Goal: Task Accomplishment & Management: Use online tool/utility

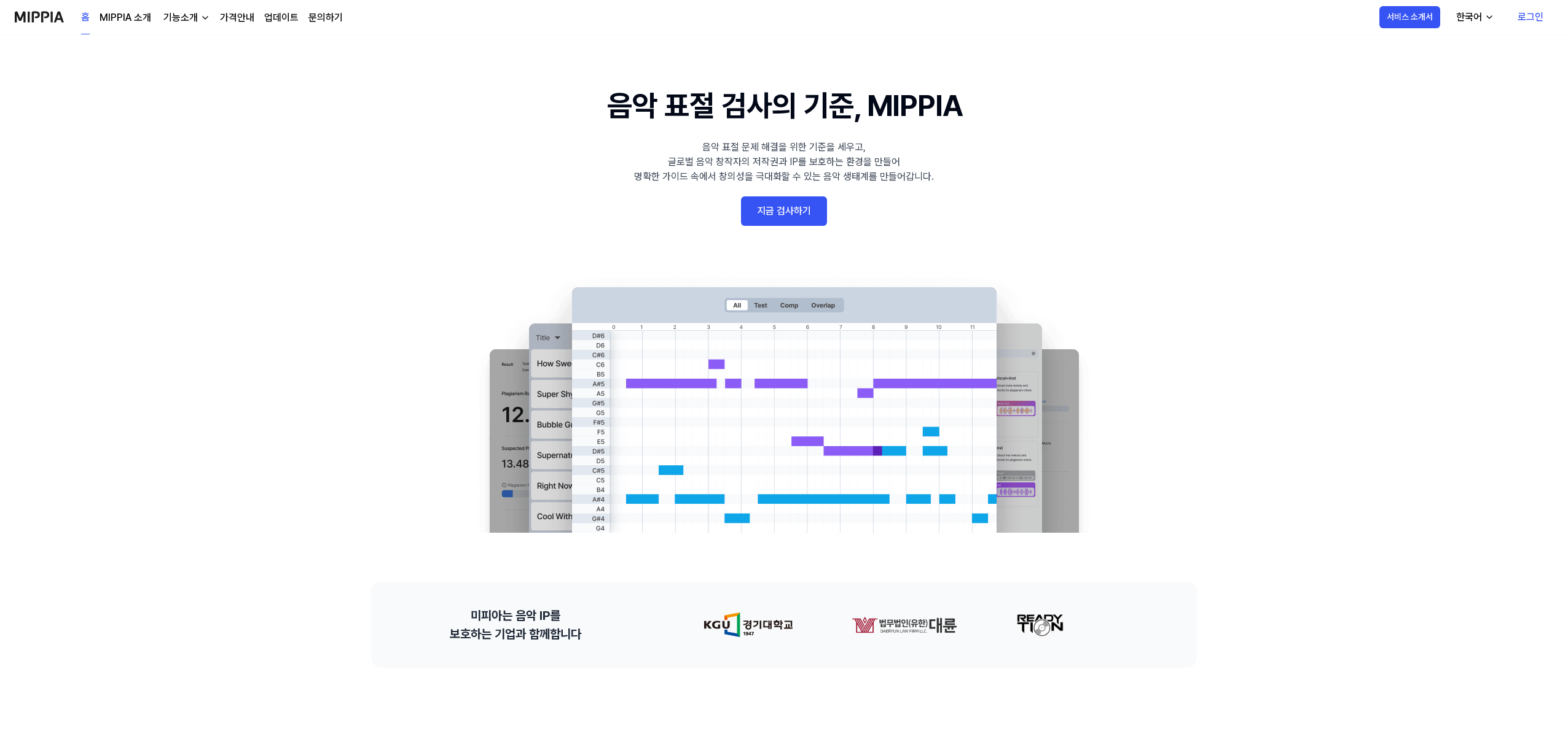
click at [807, 212] on link "지금 검사하기" at bounding box center [784, 211] width 86 height 29
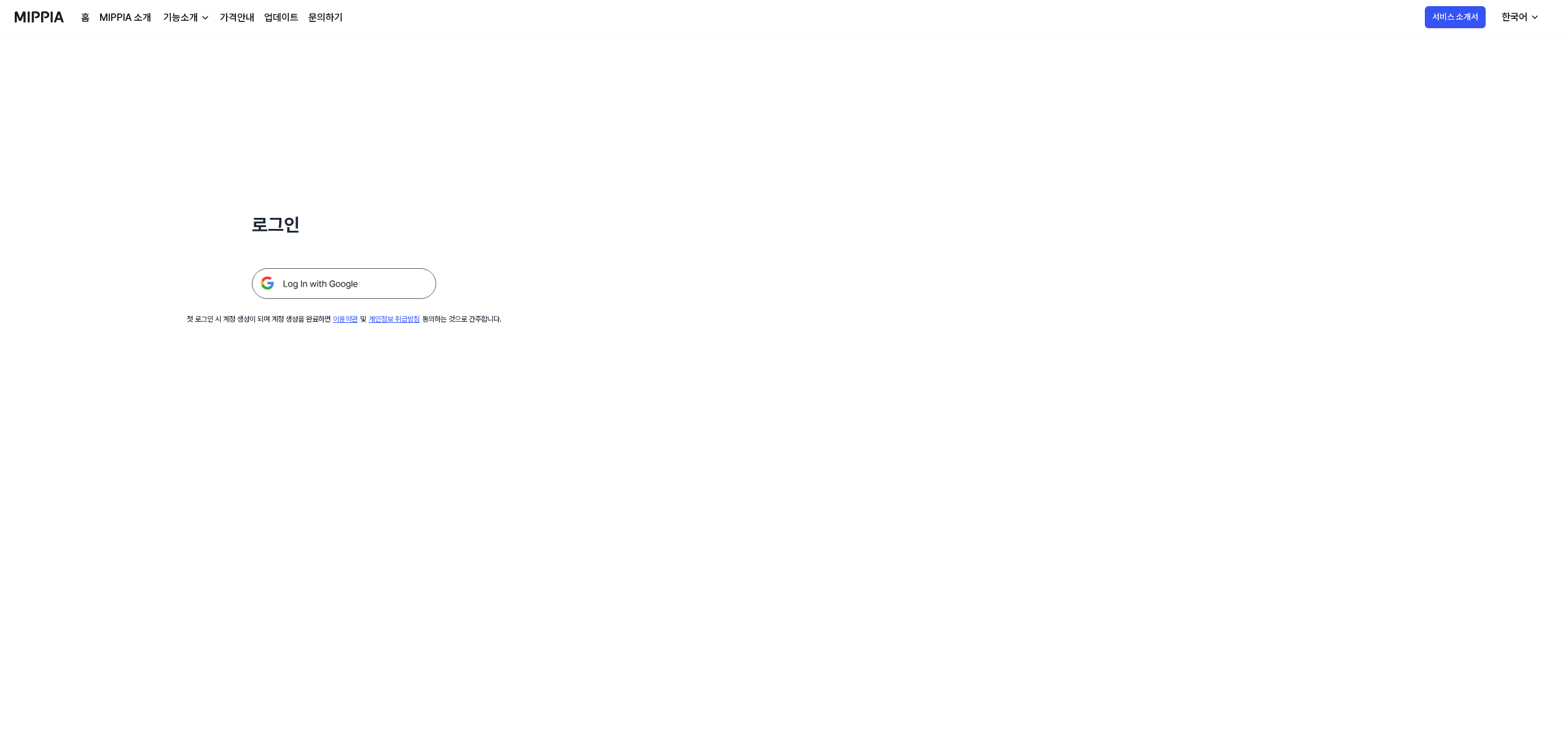
click at [361, 287] on img at bounding box center [343, 284] width 184 height 31
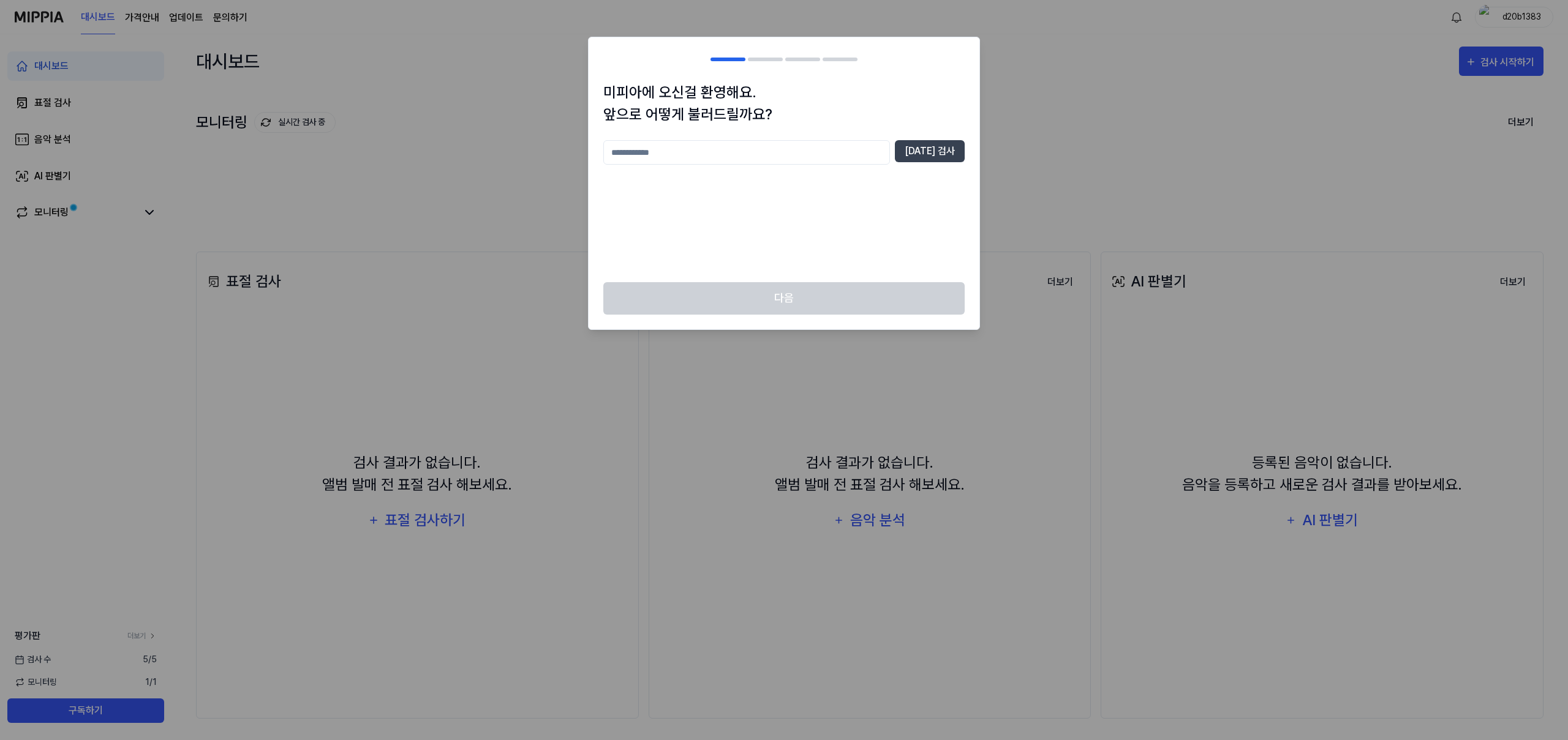
click at [853, 158] on input "text" at bounding box center [747, 153] width 287 height 24
type input "****"
click at [927, 145] on button "중복 검사" at bounding box center [929, 151] width 70 height 22
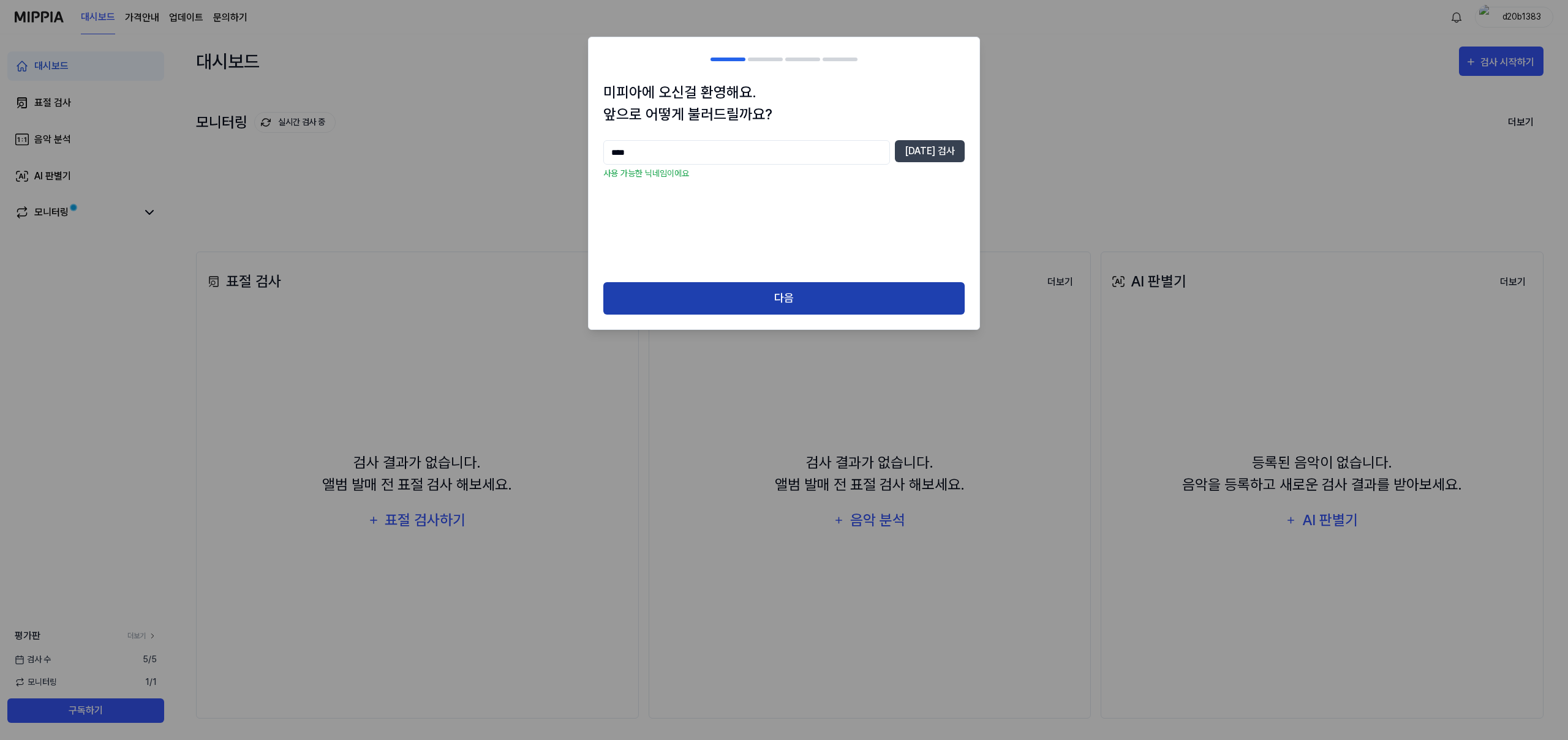
click at [807, 307] on button "다음" at bounding box center [784, 298] width 361 height 32
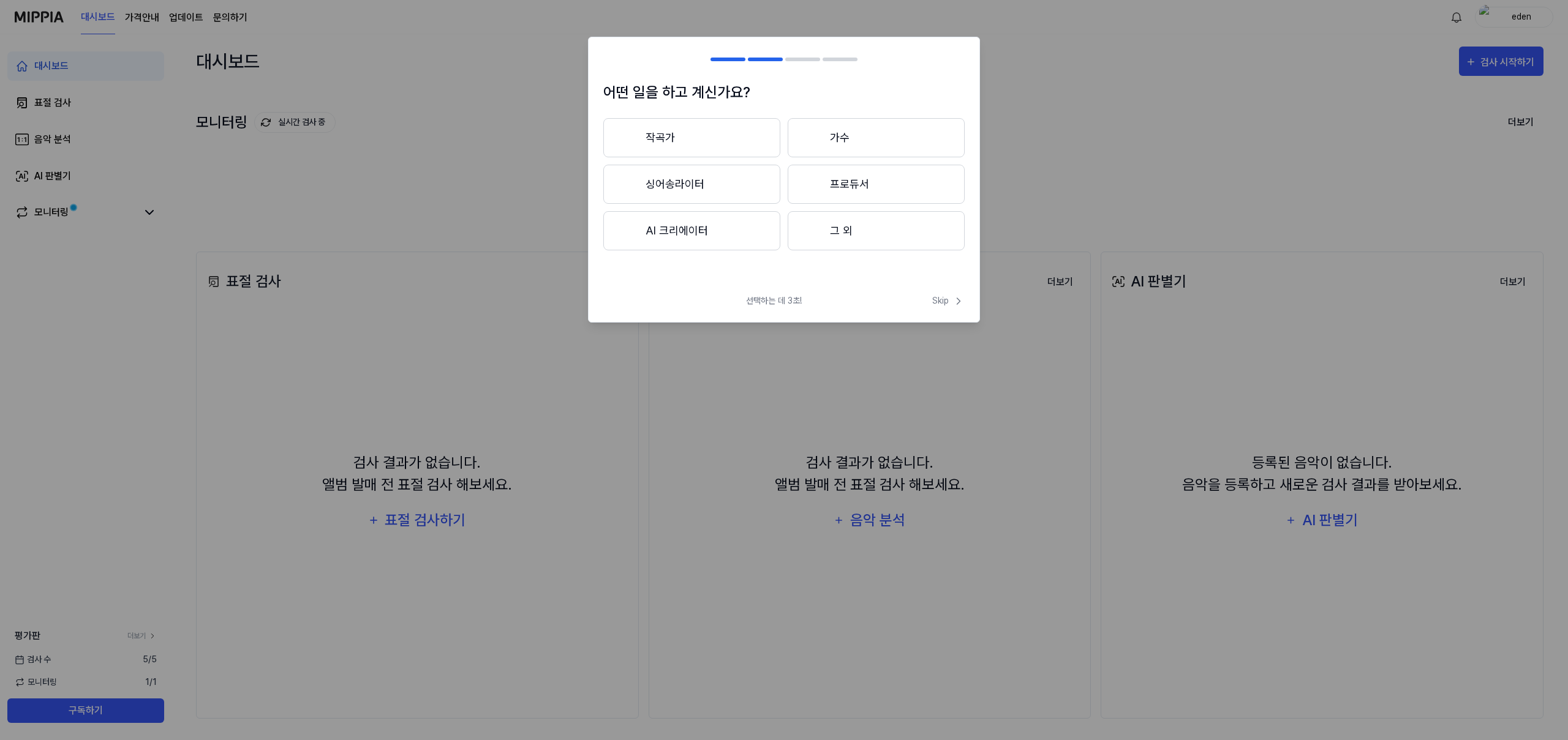
click at [728, 146] on button "작곡가" at bounding box center [692, 138] width 177 height 39
click at [831, 196] on button "3년 이상" at bounding box center [876, 184] width 177 height 39
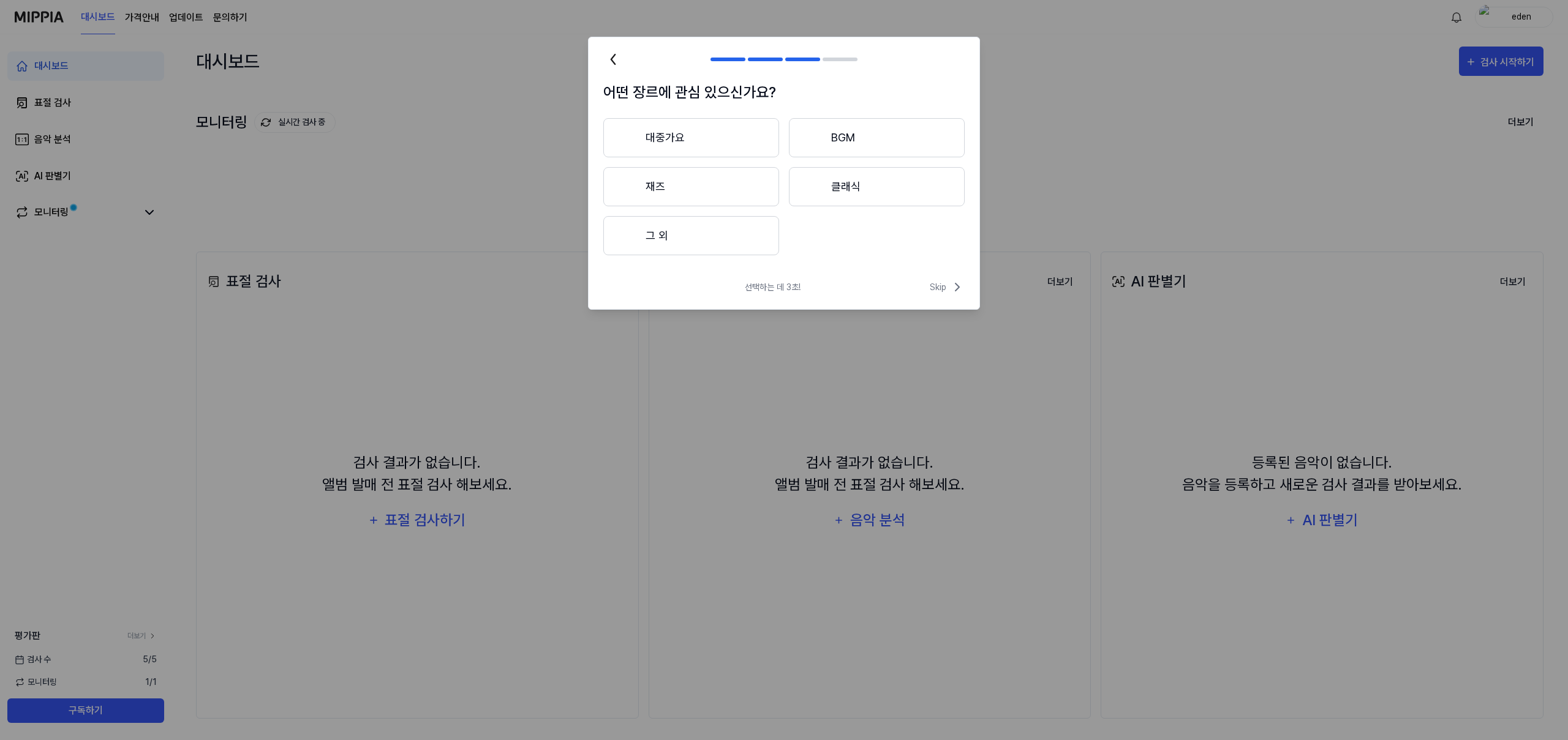
click at [838, 150] on button "BGM" at bounding box center [876, 138] width 176 height 39
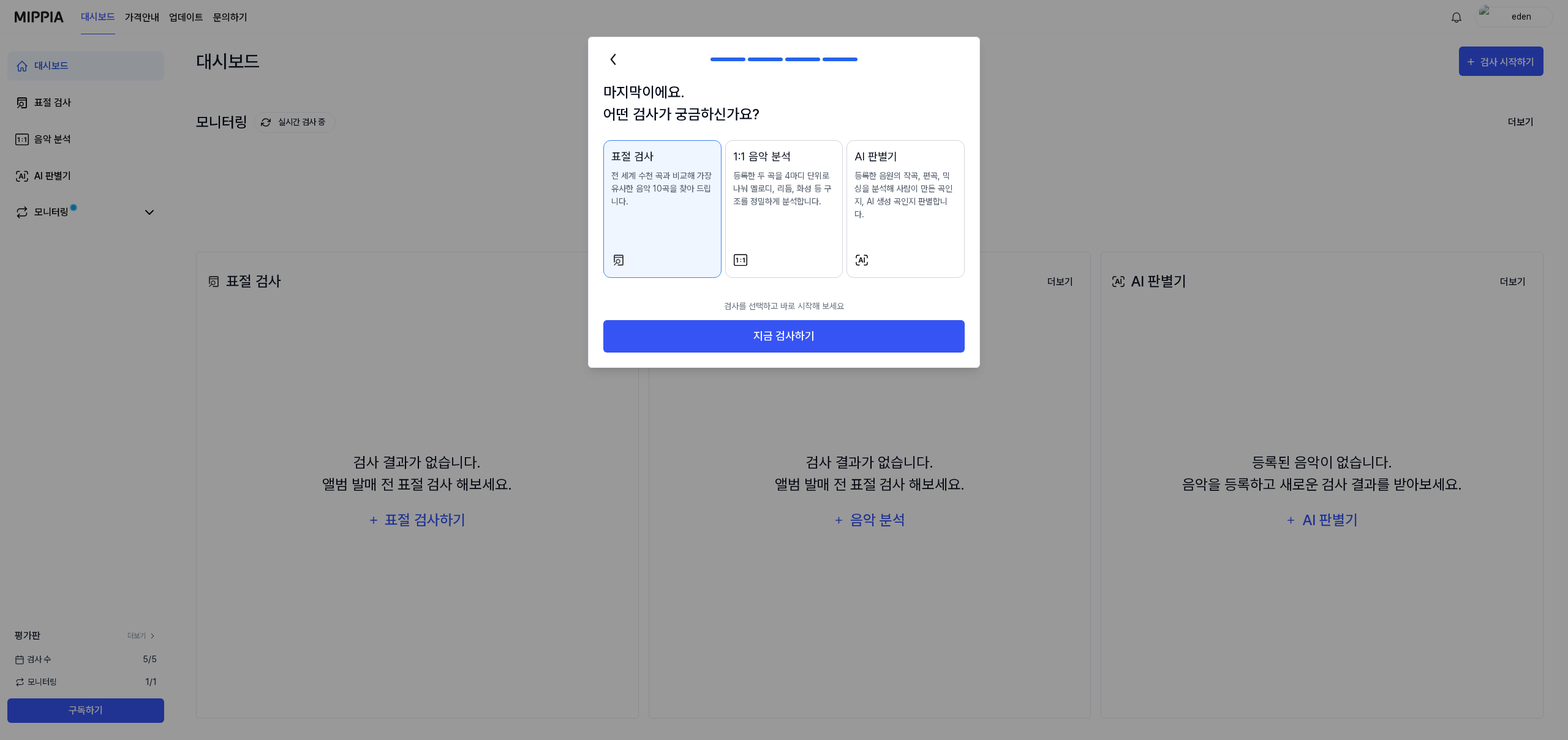
click at [918, 253] on div at bounding box center [905, 260] width 102 height 15
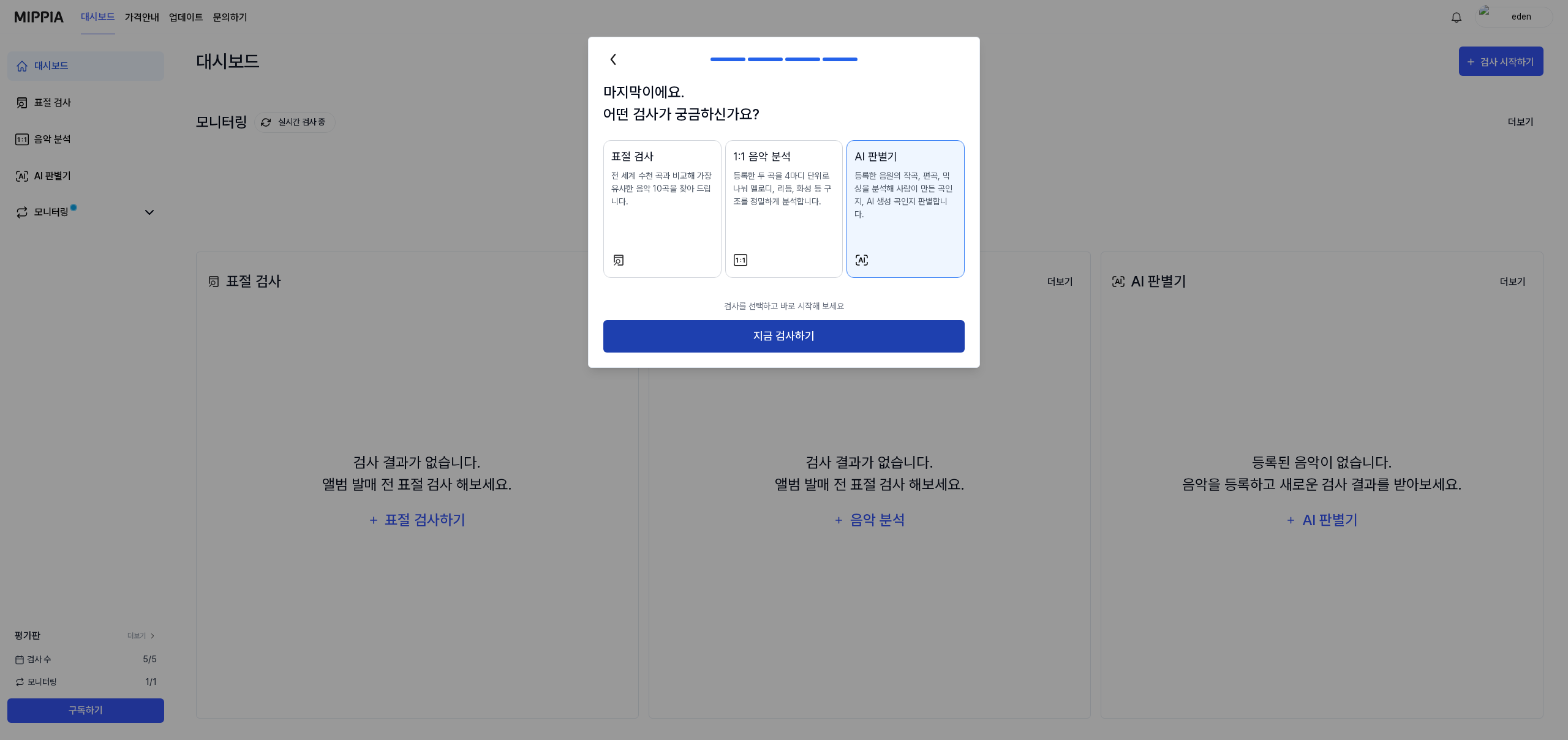
click at [875, 320] on button "지금 검사하기" at bounding box center [784, 336] width 361 height 32
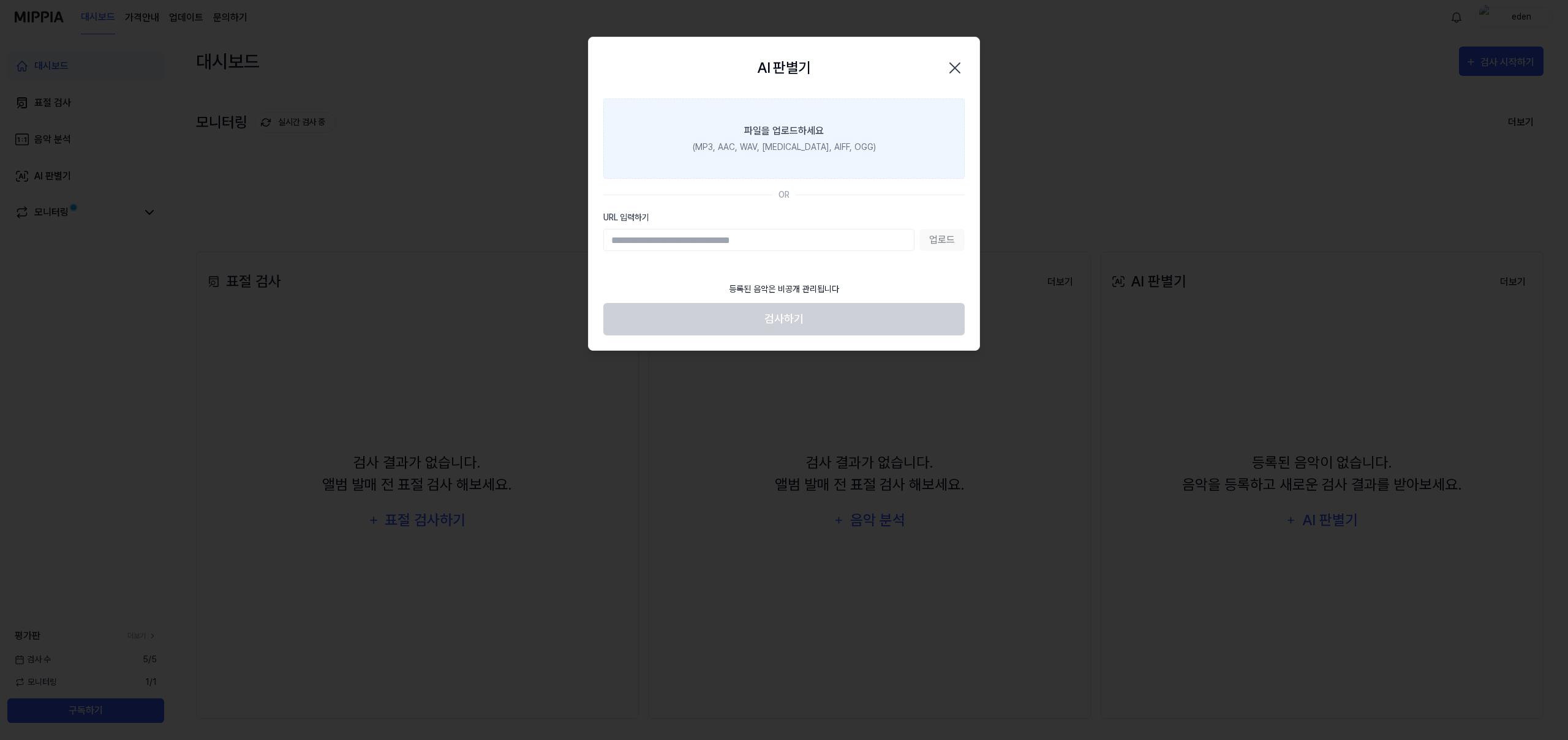
click at [801, 152] on div "(MP3, AAC, WAV, FLAC, AIFF, OGG)" at bounding box center [785, 148] width 183 height 13
click at [0, 0] on input "파일을 업로드하세요 (MP3, AAC, WAV, FLAC, AIFF, OGG)" at bounding box center [0, 0] width 0 height 0
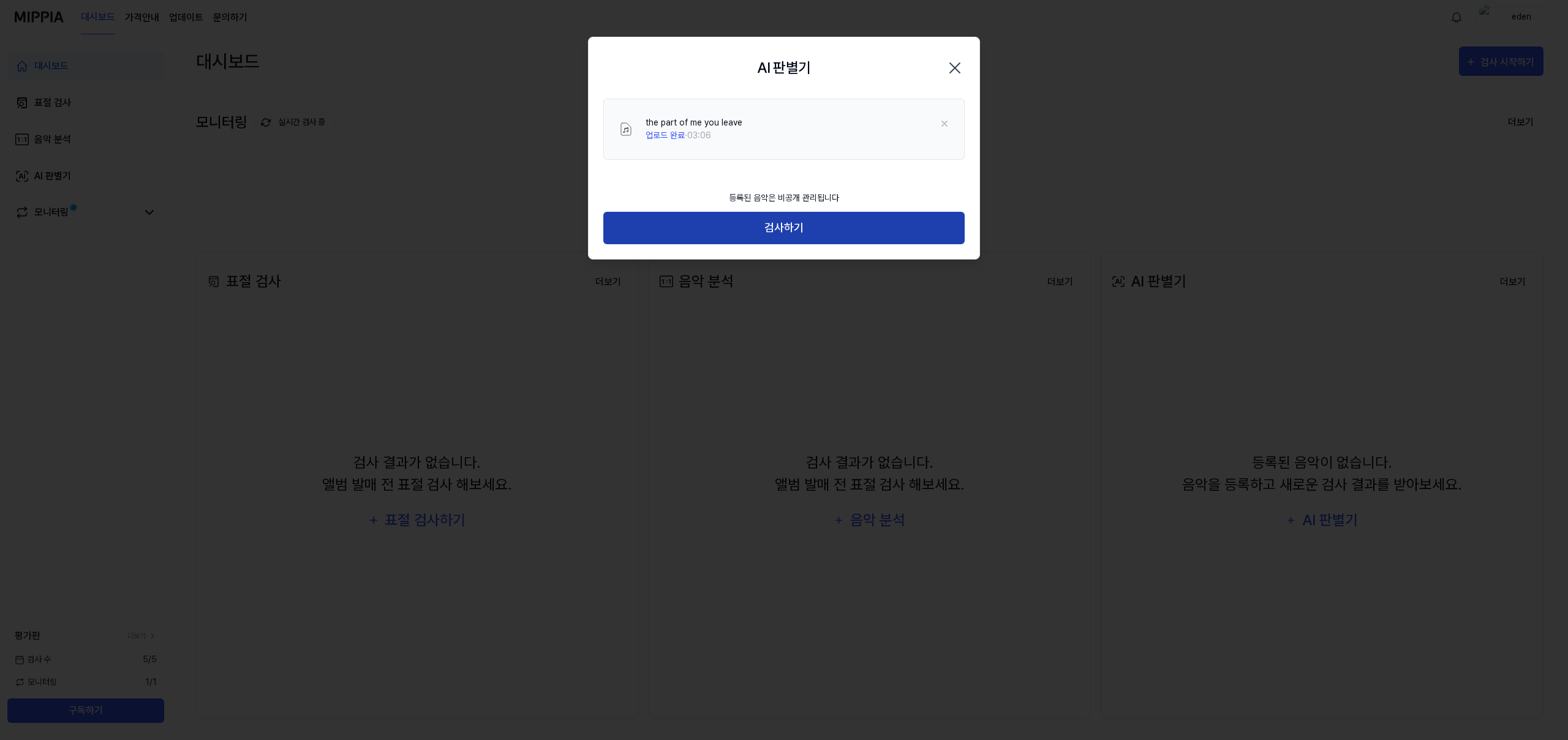
click at [791, 234] on button "검사하기" at bounding box center [784, 228] width 361 height 32
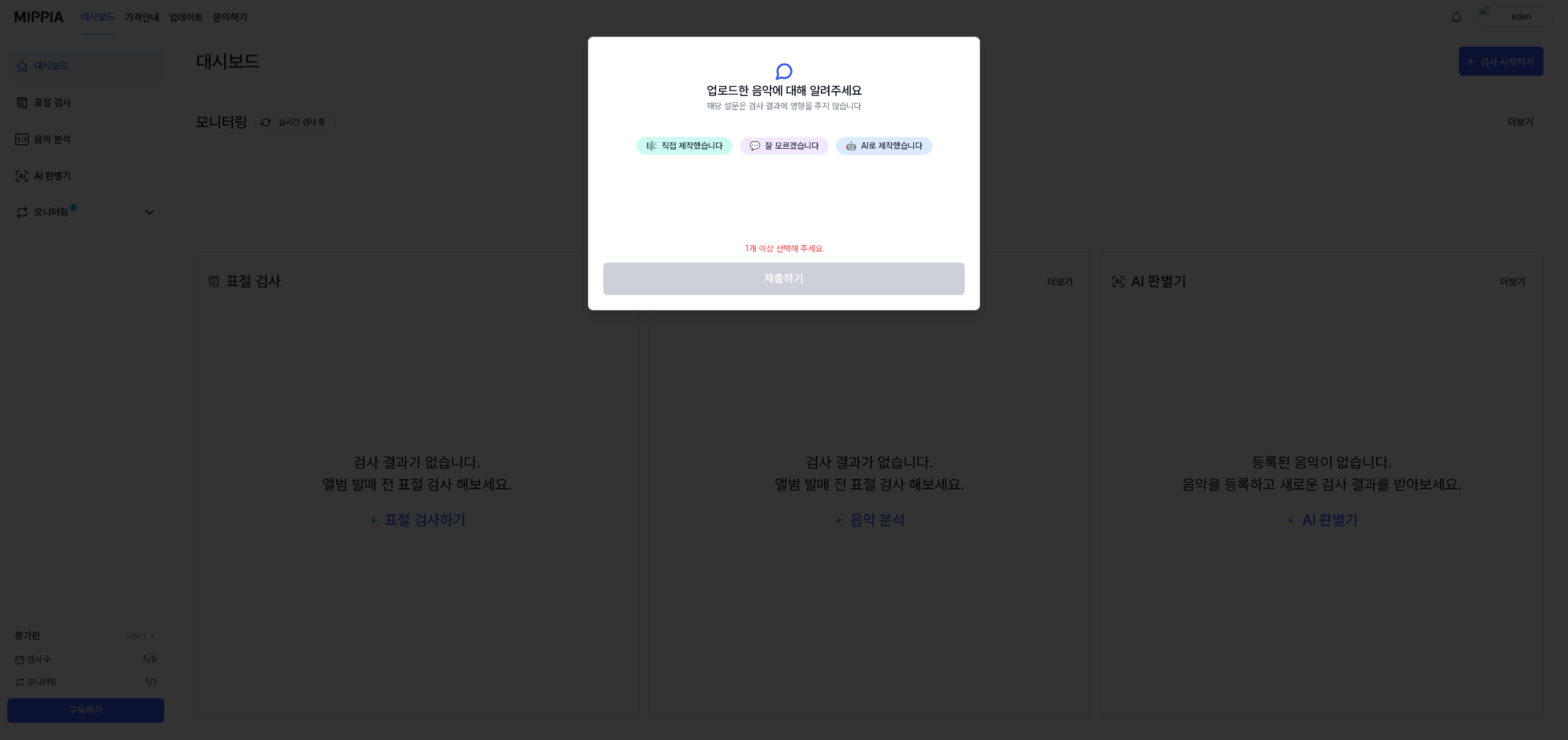
click at [784, 153] on button "💬 잘 모르겠습니다" at bounding box center [785, 145] width 89 height 18
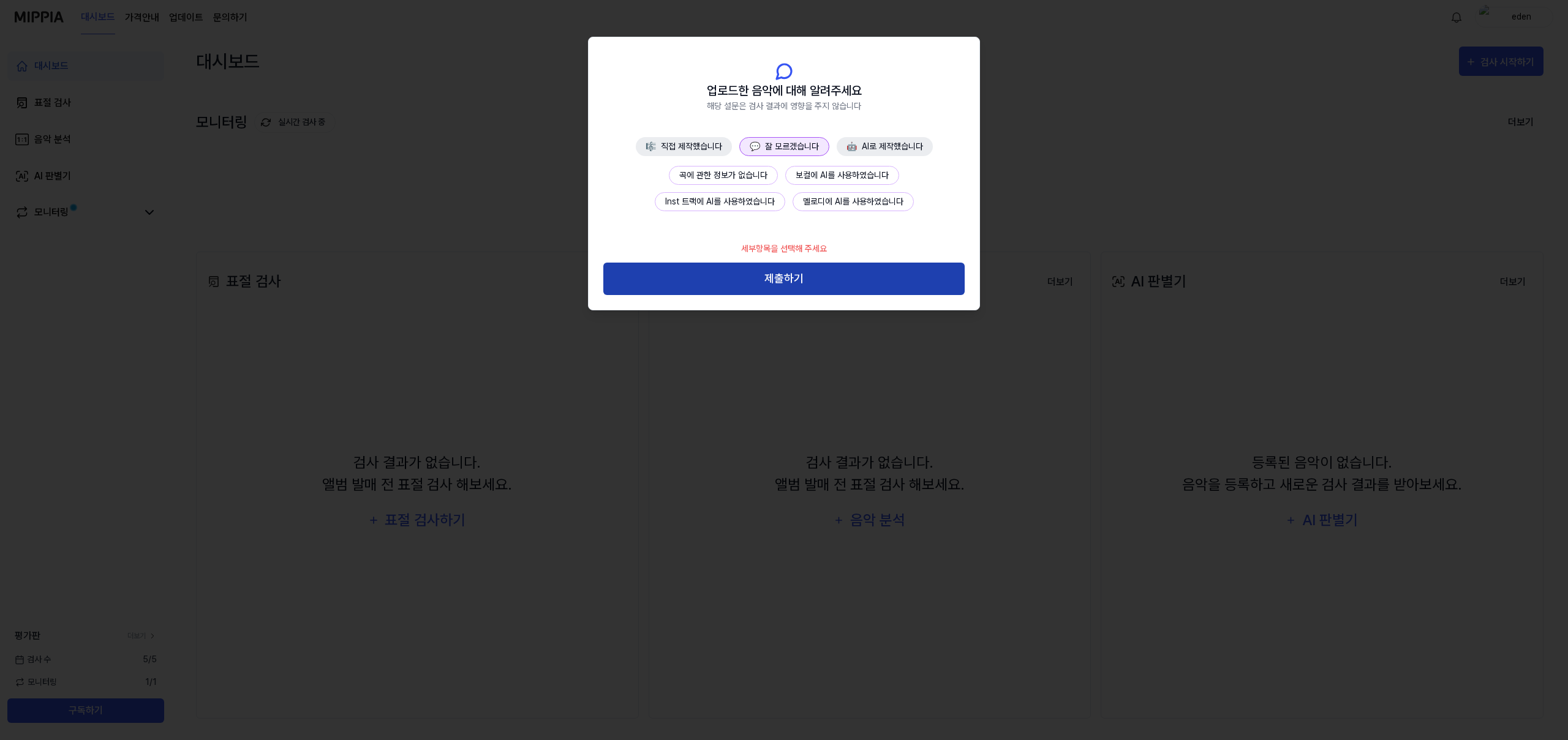
click at [804, 278] on button "제출하기" at bounding box center [784, 279] width 361 height 32
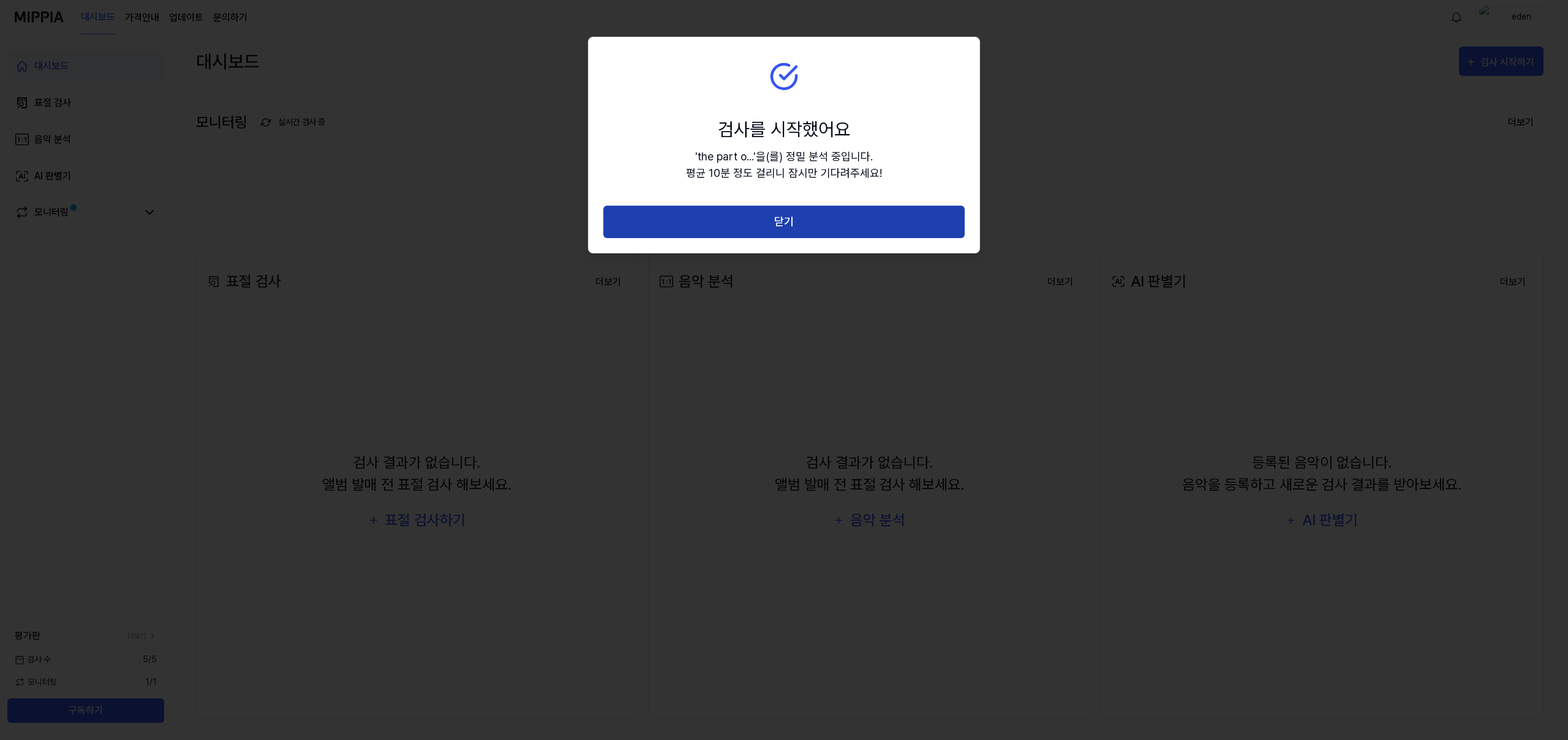
click at [787, 226] on button "닫기" at bounding box center [784, 221] width 361 height 32
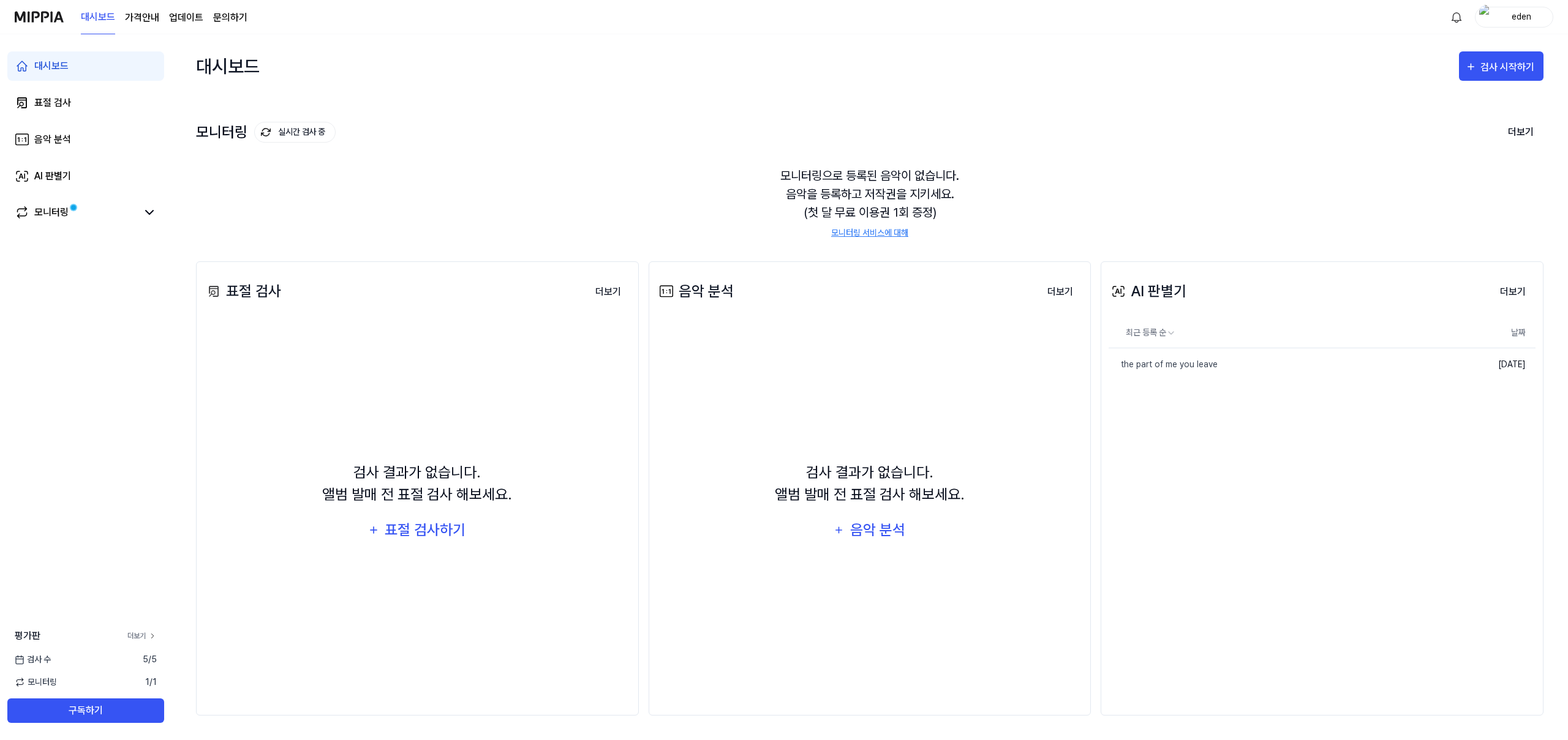
click at [143, 638] on link "더보기" at bounding box center [142, 635] width 29 height 11
click at [1514, 289] on button "더보기" at bounding box center [1513, 292] width 45 height 24
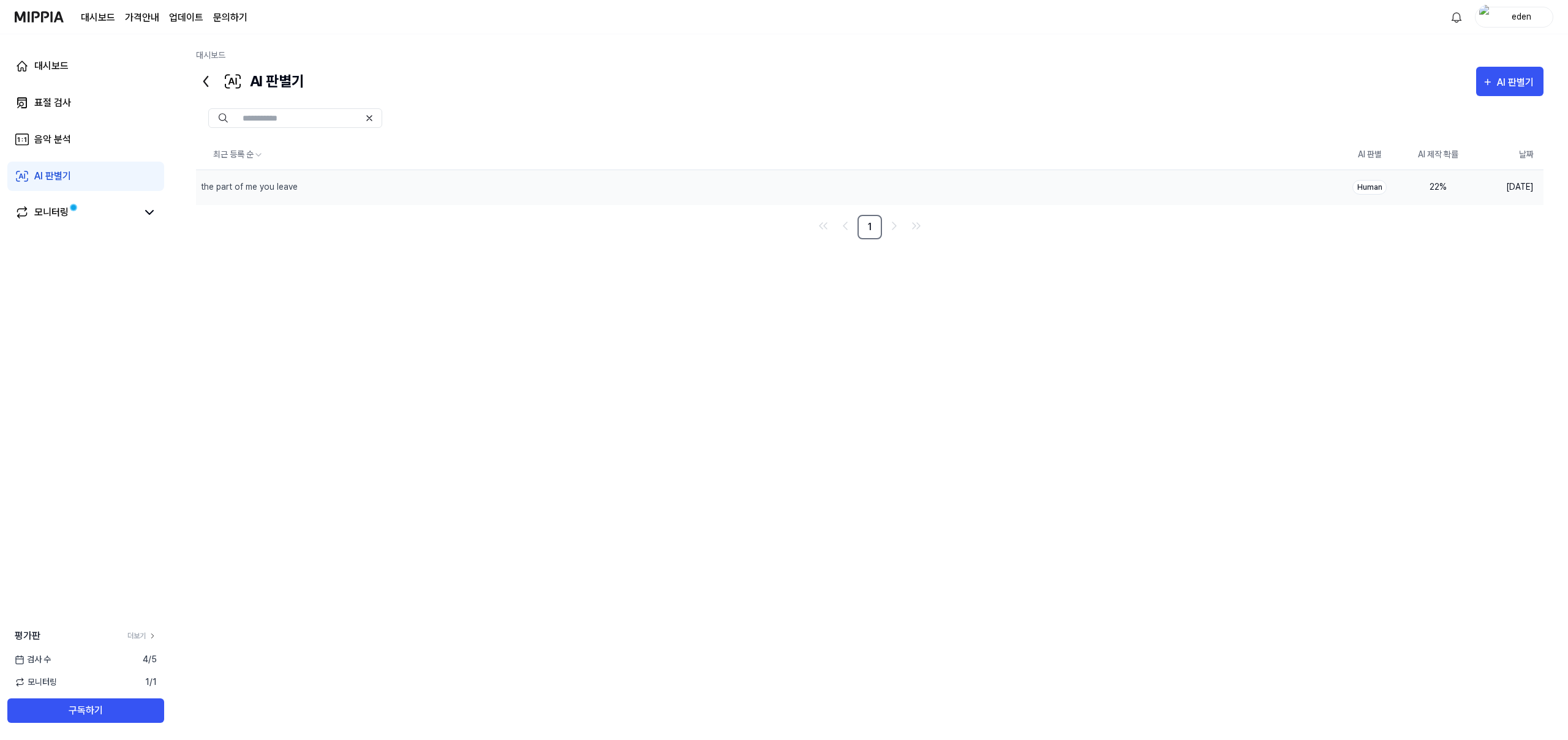
click at [1379, 188] on div "Human" at bounding box center [1369, 187] width 34 height 15
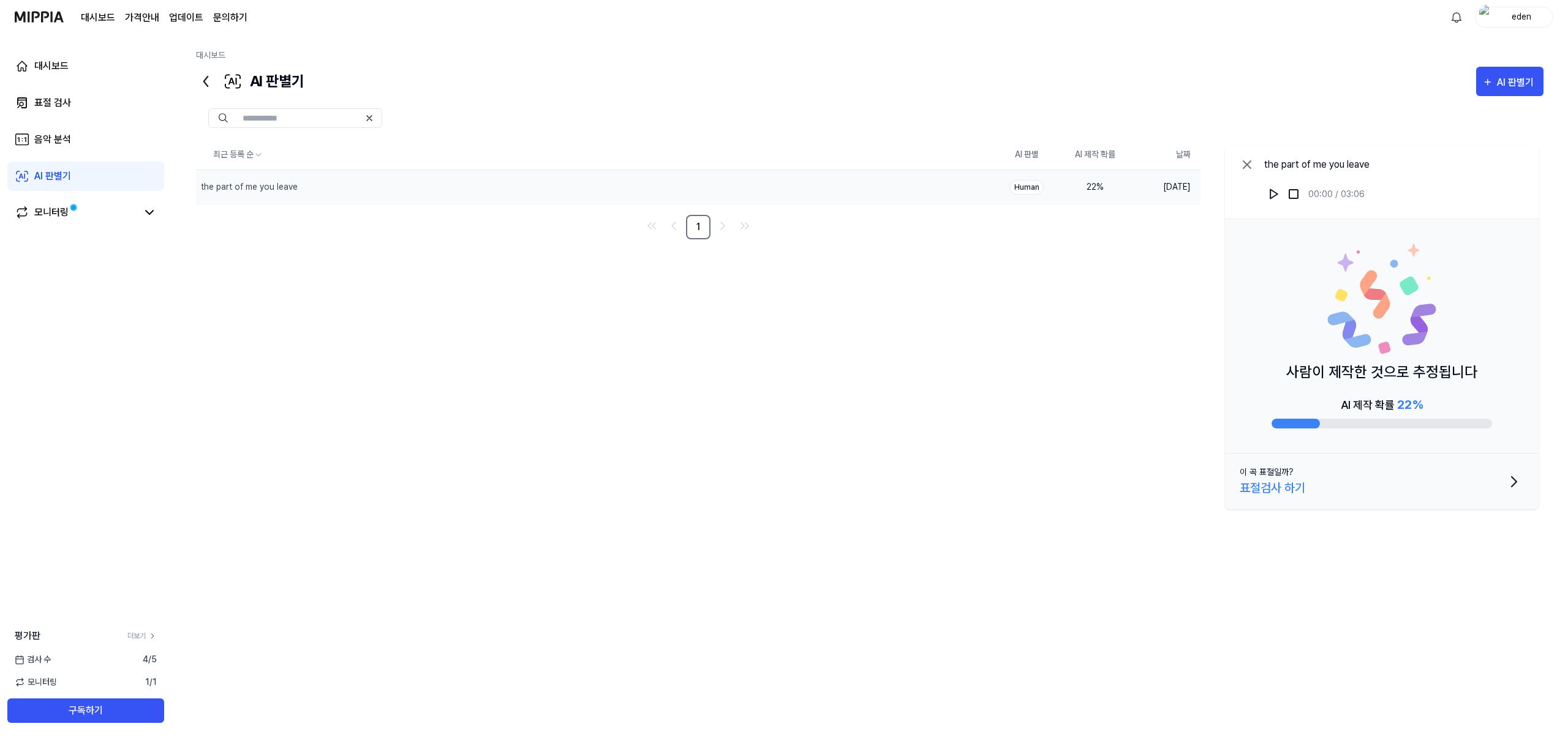
click at [1253, 491] on div "표절검사 하기" at bounding box center [1272, 488] width 65 height 19
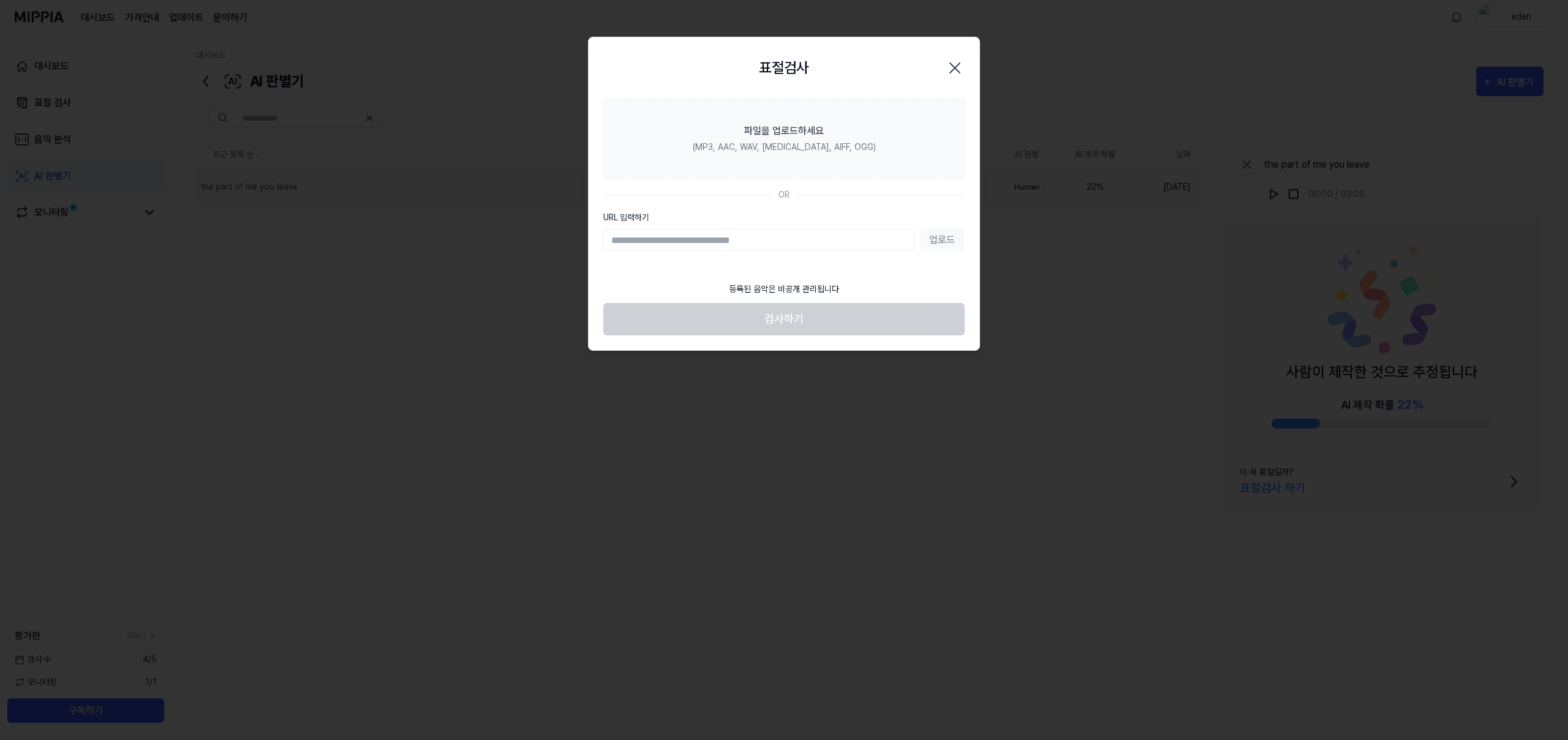
click at [952, 67] on icon "button" at bounding box center [955, 67] width 19 height 19
